Goal: Task Accomplishment & Management: Manage account settings

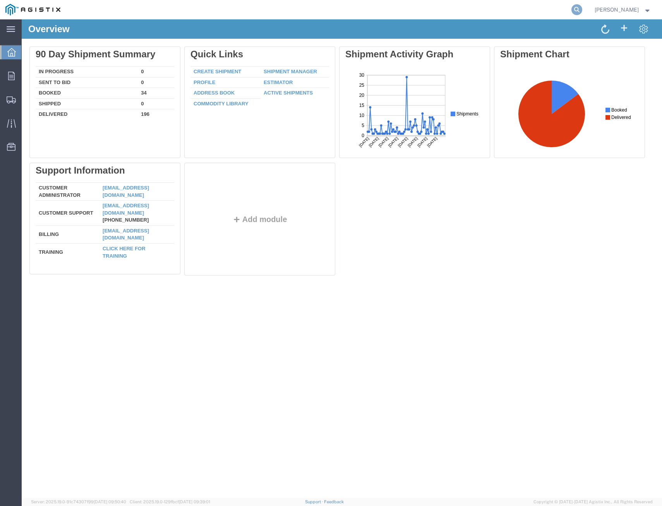
click at [574, 10] on icon at bounding box center [577, 9] width 11 height 11
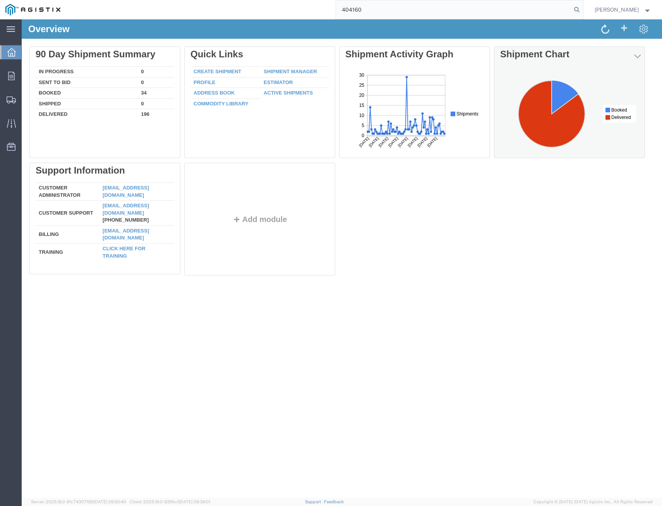
type input "404160"
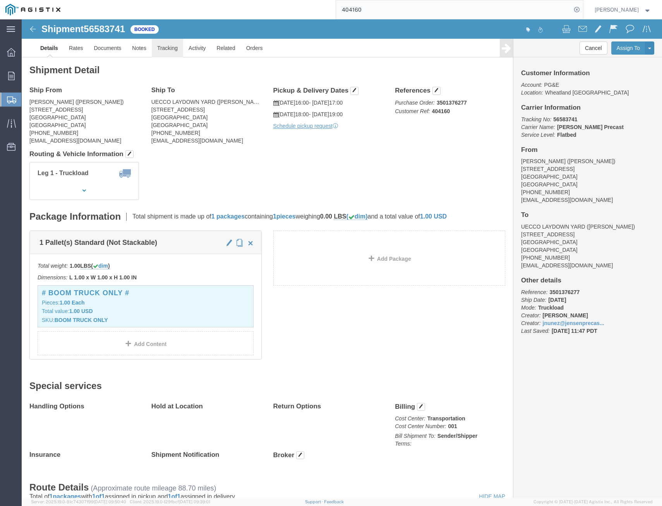
click link "Tracking"
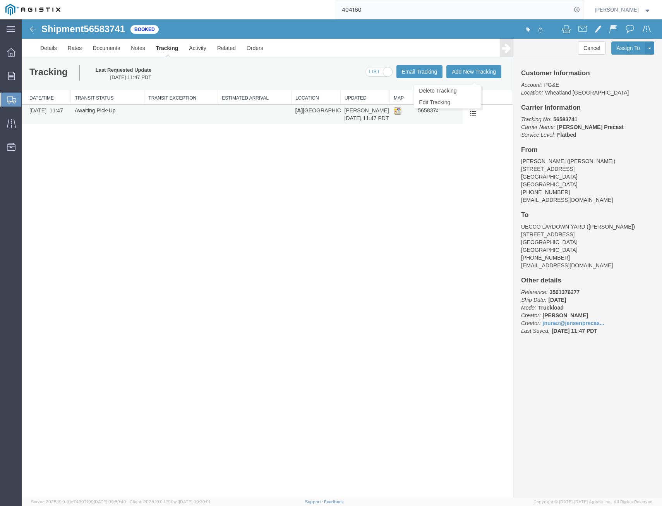
click at [469, 112] on button at bounding box center [473, 114] width 13 height 12
click at [458, 101] on link "Edit Tracking" at bounding box center [447, 102] width 67 height 12
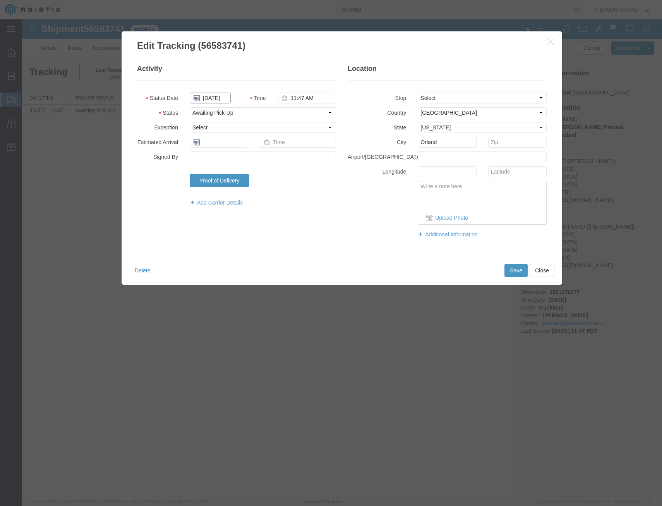
click at [217, 99] on input "08/22/2025" at bounding box center [210, 98] width 41 height 11
click at [269, 111] on th at bounding box center [265, 112] width 12 height 12
click at [211, 159] on td "15" at bounding box center [210, 158] width 12 height 12
type input "09/15/2025"
click at [287, 115] on select "Select Arrival Notice Available Arrival Notice Imported Arrive at Delivery Loca…" at bounding box center [263, 112] width 146 height 11
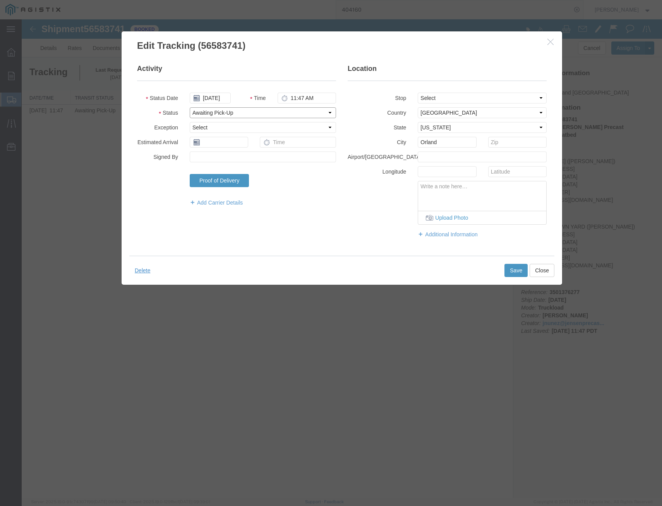
select select "DELIVRED"
click at [190, 107] on select "Select Arrival Notice Available Arrival Notice Imported Arrive at Delivery Loca…" at bounding box center [263, 112] width 146 height 11
click at [512, 268] on button "Save" at bounding box center [516, 270] width 23 height 13
